Goal: Task Accomplishment & Management: Manage account settings

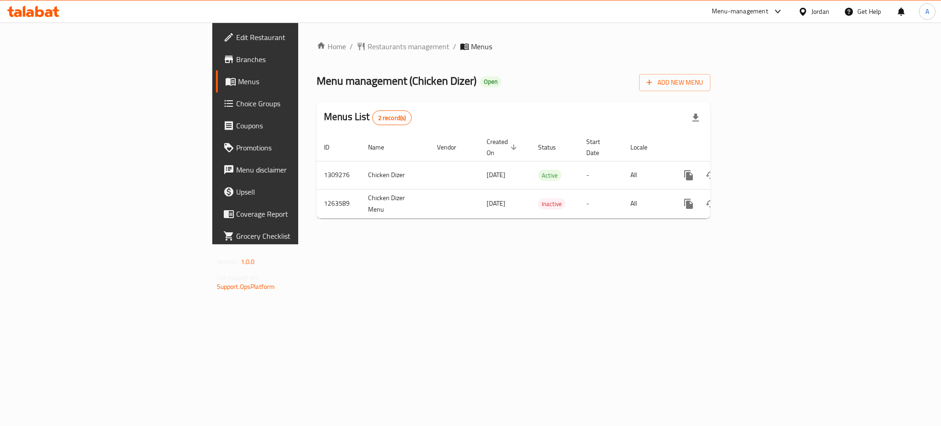
click at [761, 170] on icon "enhanced table" at bounding box center [755, 175] width 11 height 11
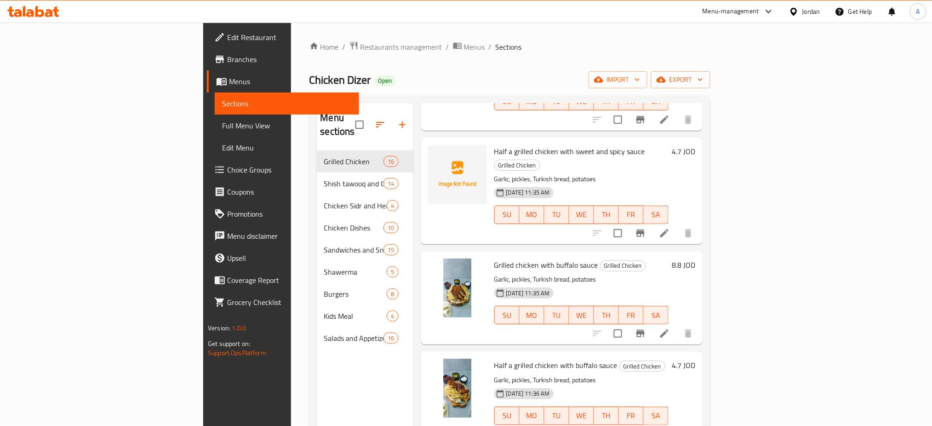
scroll to position [1190, 0]
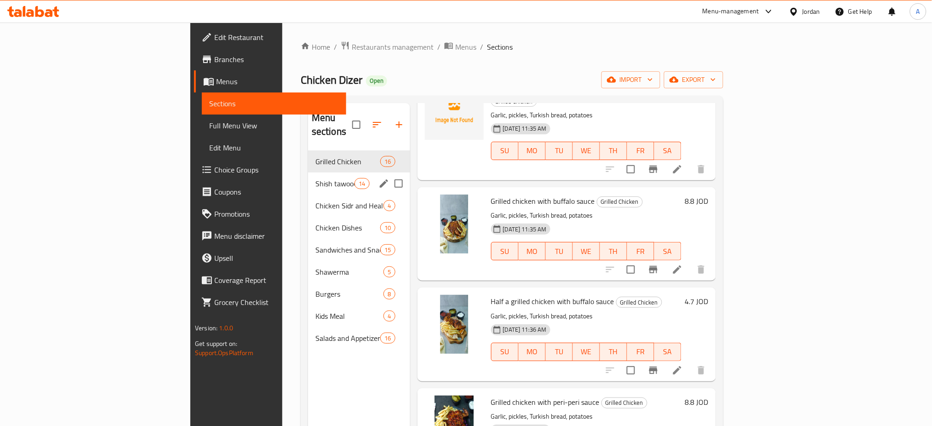
click at [315, 178] on span "Shish tawooq and Chicken kebab" at bounding box center [334, 183] width 39 height 11
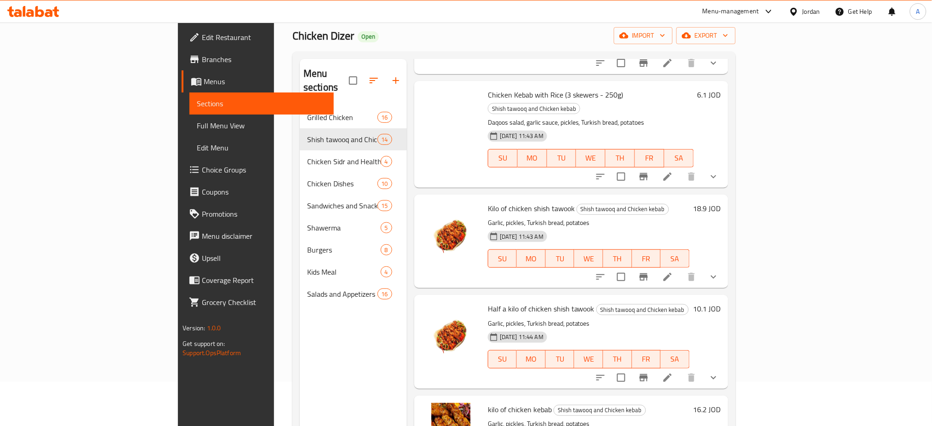
scroll to position [129, 0]
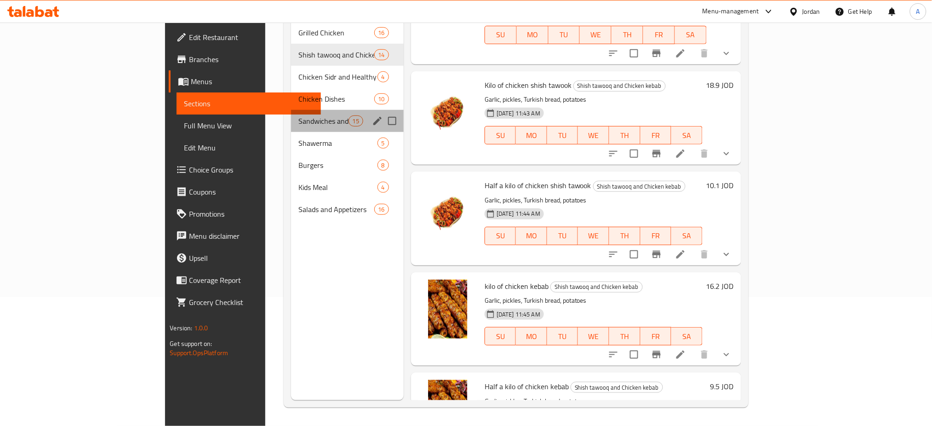
click at [291, 110] on div "Sandwiches and Snacks 15" at bounding box center [347, 121] width 113 height 22
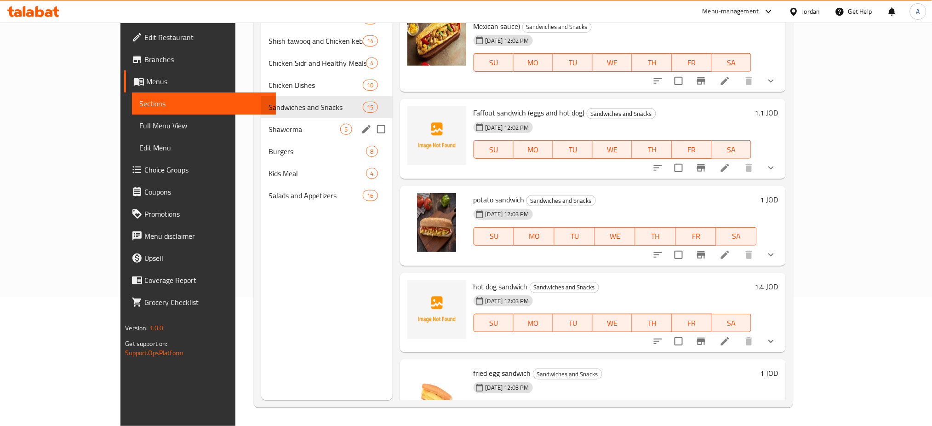
click at [261, 121] on div "Shawerma 5" at bounding box center [326, 129] width 131 height 22
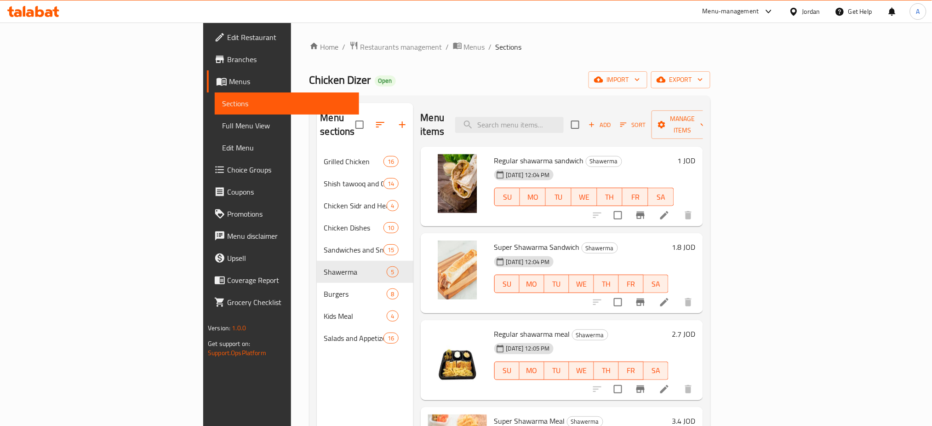
click at [309, 54] on div "Home / Restaurants management / Menus / Sections Chicken Dizer Open import expo…" at bounding box center [509, 288] width 401 height 495
click at [360, 49] on span "Restaurants management" at bounding box center [401, 46] width 82 height 11
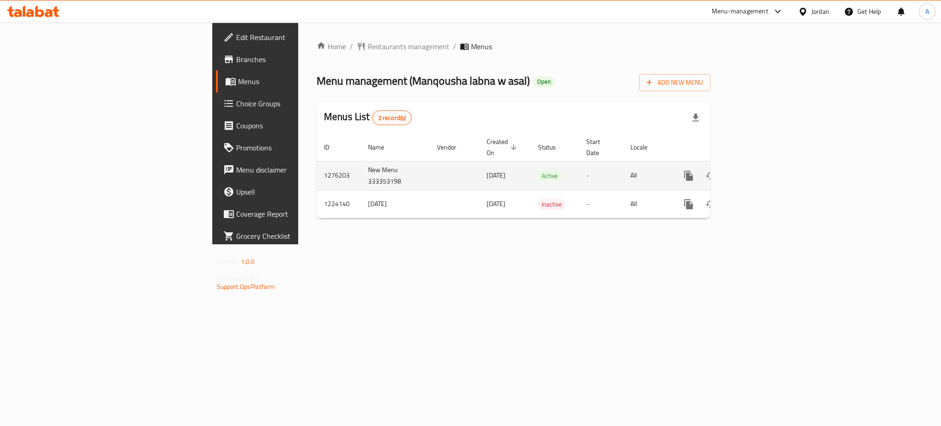
click at [761, 170] on icon "enhanced table" at bounding box center [755, 175] width 11 height 11
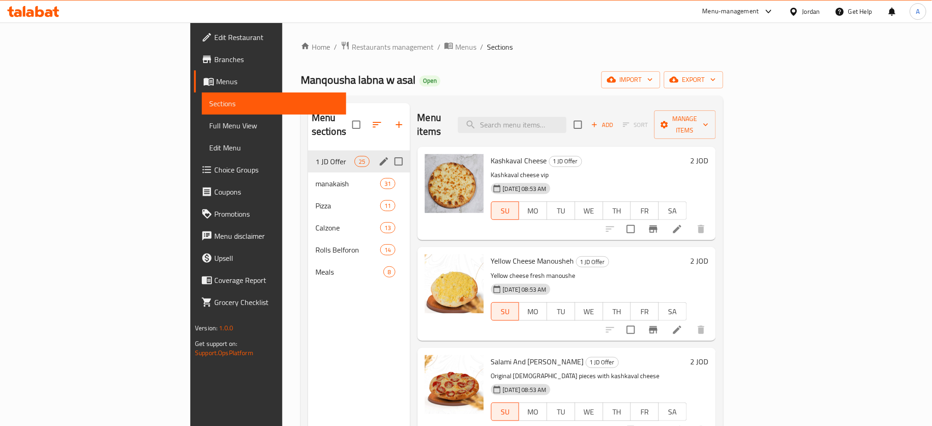
click at [380, 157] on icon "edit" at bounding box center [384, 161] width 8 height 8
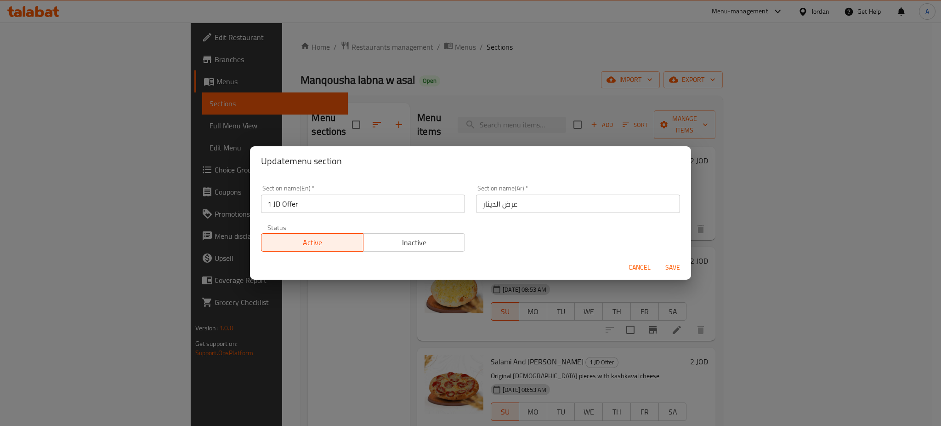
click at [423, 238] on span "Inactive" at bounding box center [414, 242] width 95 height 13
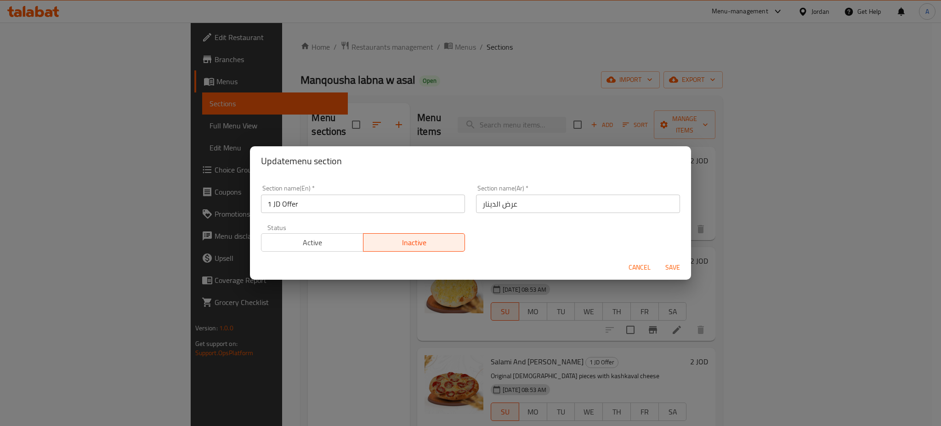
click at [684, 268] on button "Save" at bounding box center [672, 267] width 29 height 17
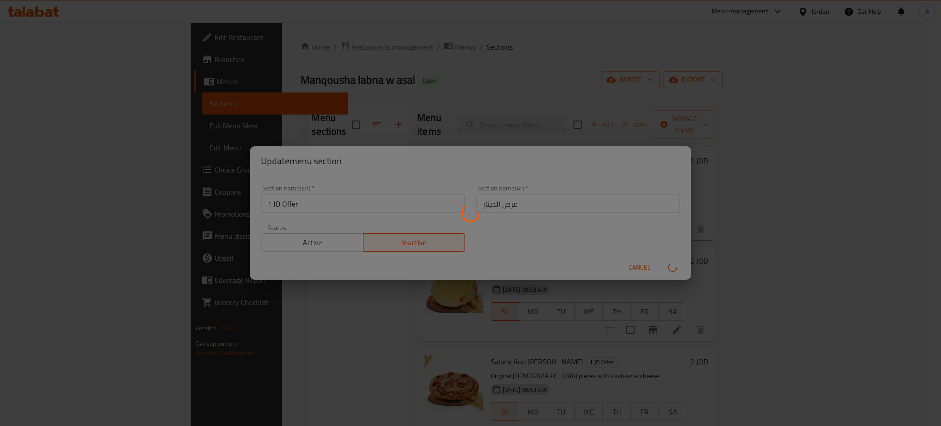
click at [669, 267] on div "Menu sections" at bounding box center [470, 213] width 941 height 426
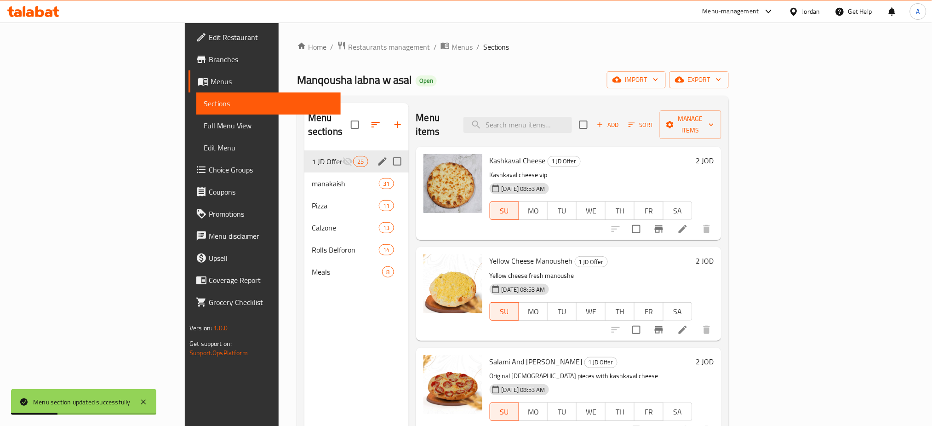
click at [693, 107] on div "Menu items Add Sort Manage items" at bounding box center [568, 125] width 305 height 44
click at [348, 43] on span "Restaurants management" at bounding box center [389, 46] width 82 height 11
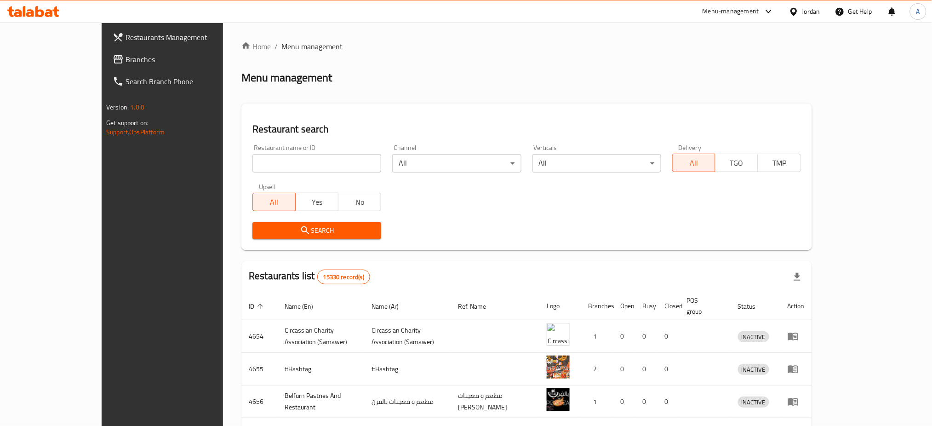
click at [283, 168] on input "search" at bounding box center [316, 163] width 129 height 18
type input "كاسة"
click button "Search" at bounding box center [316, 230] width 129 height 17
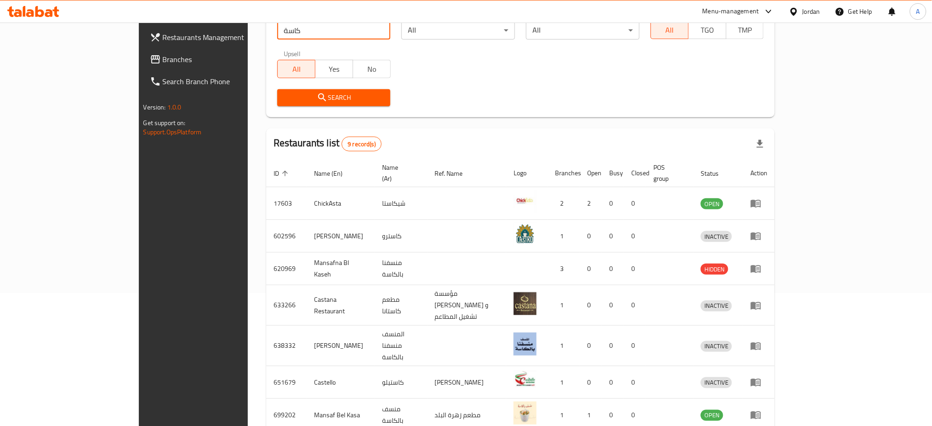
scroll to position [227, 0]
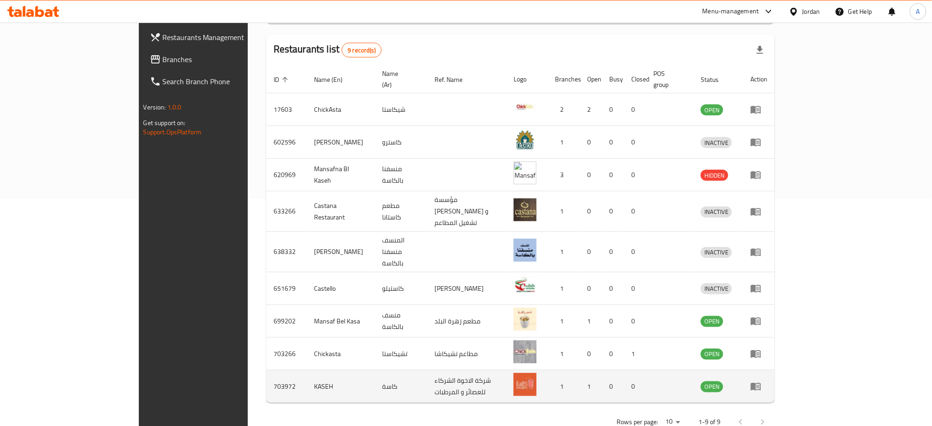
click at [767, 381] on link "enhanced table" at bounding box center [758, 386] width 17 height 11
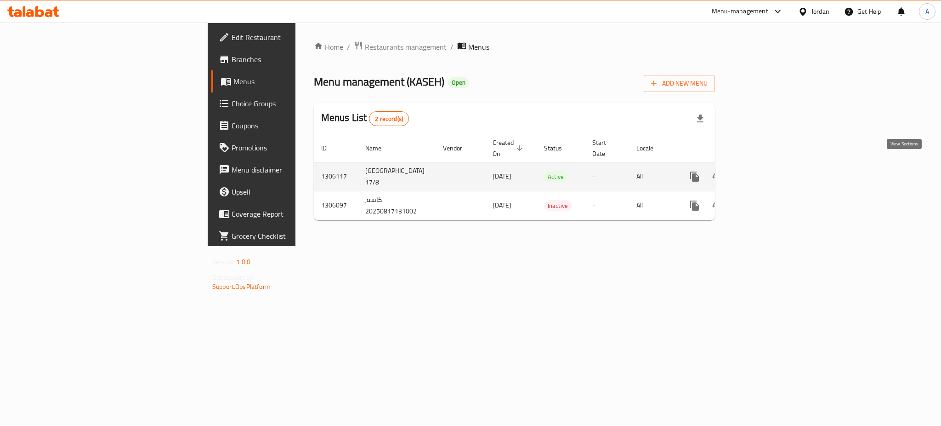
click at [767, 171] on icon "enhanced table" at bounding box center [761, 176] width 11 height 11
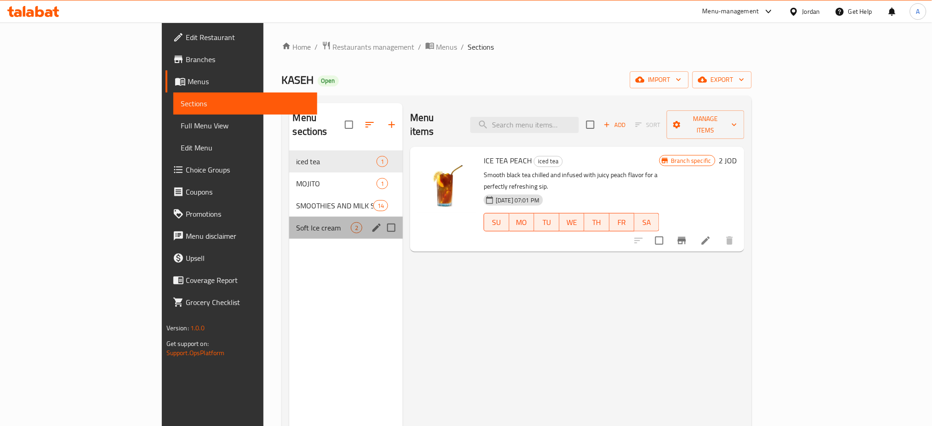
click at [289, 217] on div "Soft Ice cream 2" at bounding box center [346, 228] width 114 height 22
